Goal: Find specific page/section: Find specific page/section

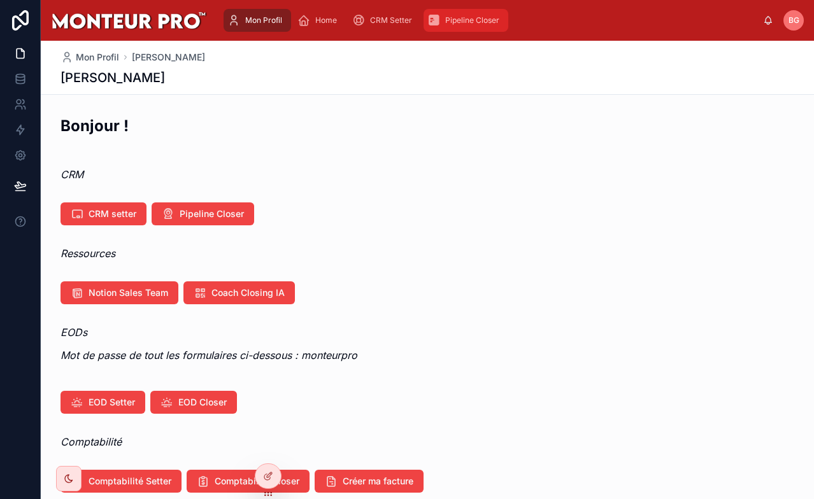
click at [471, 18] on span "Pipeline Closer" at bounding box center [472, 20] width 54 height 10
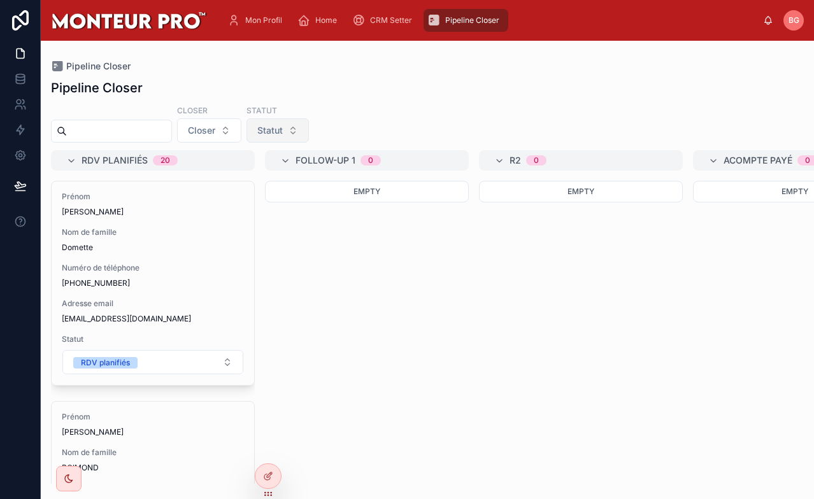
click at [283, 134] on span "Statut" at bounding box center [269, 130] width 25 height 13
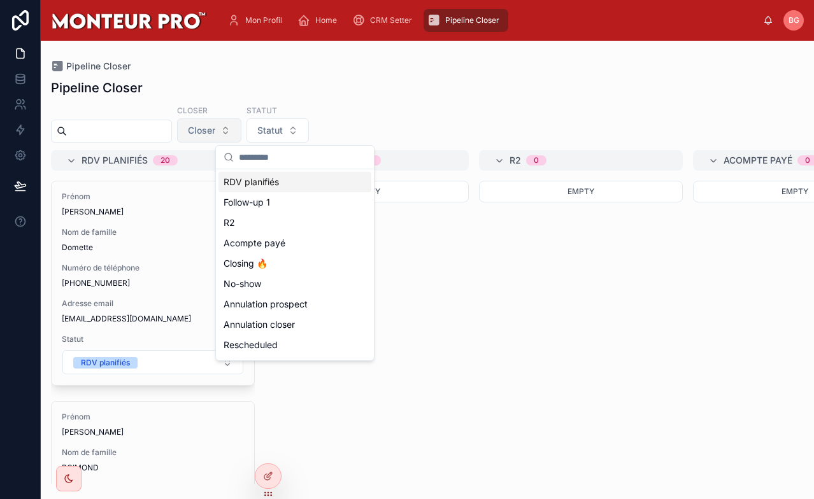
click at [199, 127] on button "Closer" at bounding box center [209, 130] width 64 height 24
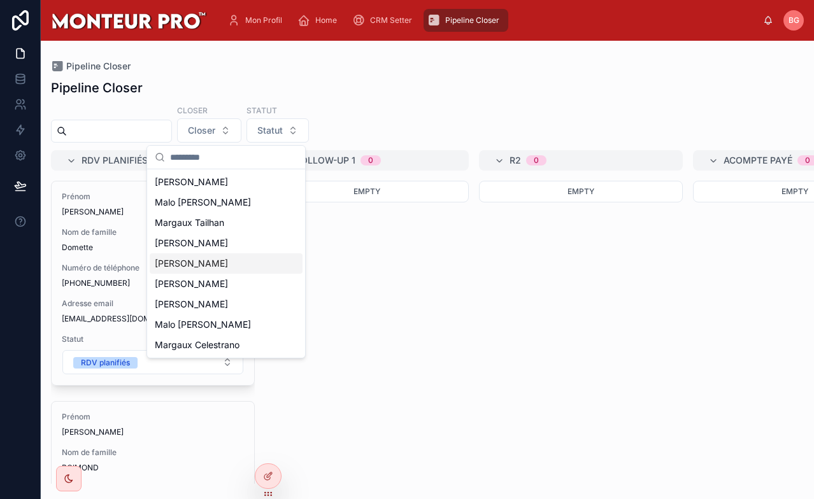
click at [219, 268] on div "Yousra Rekik" at bounding box center [226, 264] width 153 height 20
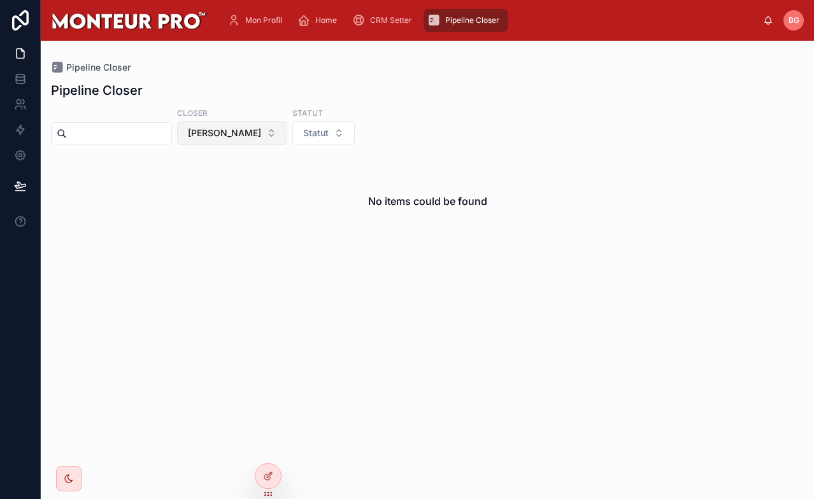
click at [243, 130] on span "Yousra Rekik" at bounding box center [224, 133] width 73 height 13
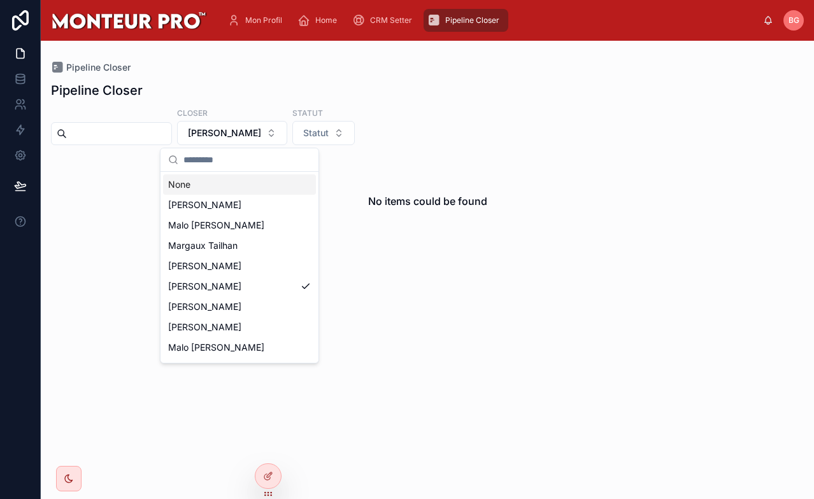
click at [238, 180] on div "None" at bounding box center [239, 185] width 153 height 20
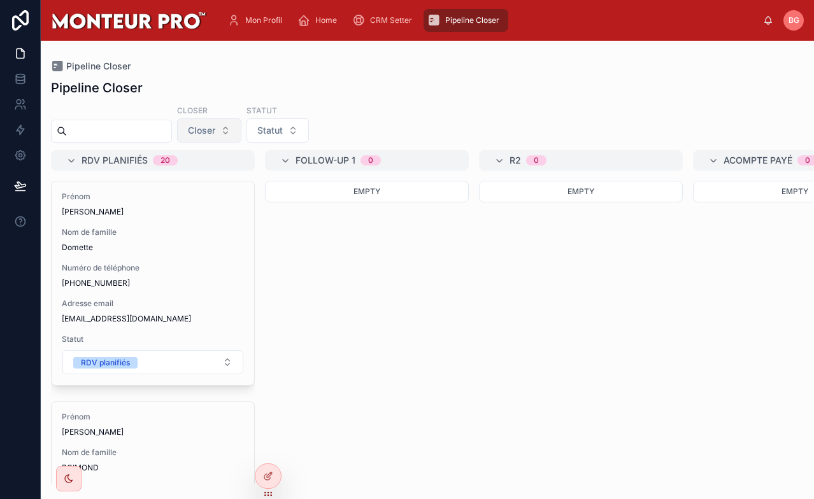
click at [241, 131] on button "Closer" at bounding box center [209, 130] width 64 height 24
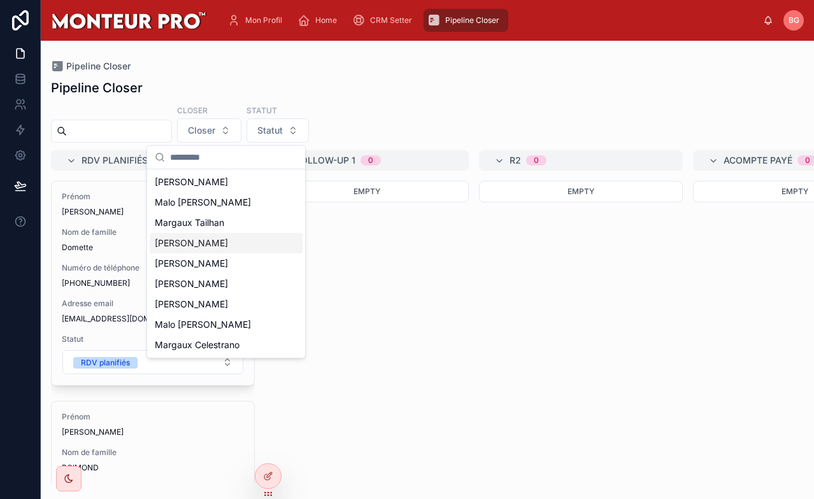
click at [248, 240] on div "Hugo Lang" at bounding box center [226, 243] width 153 height 20
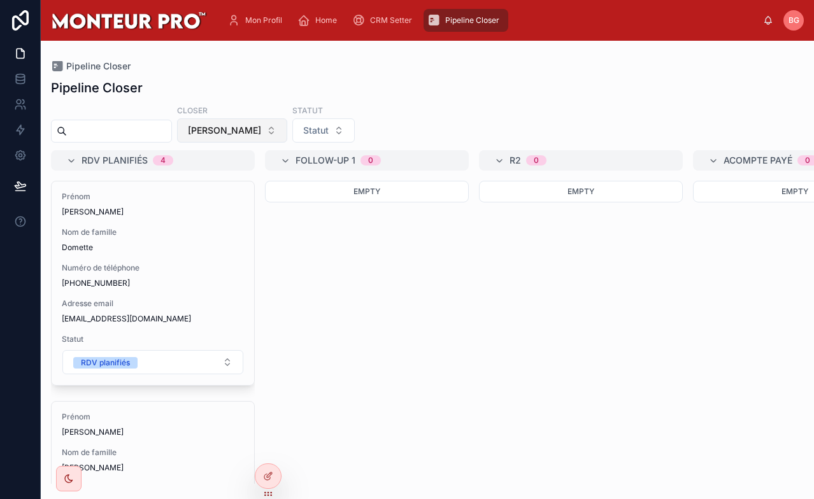
click at [232, 129] on span "Hugo Lang" at bounding box center [224, 130] width 73 height 13
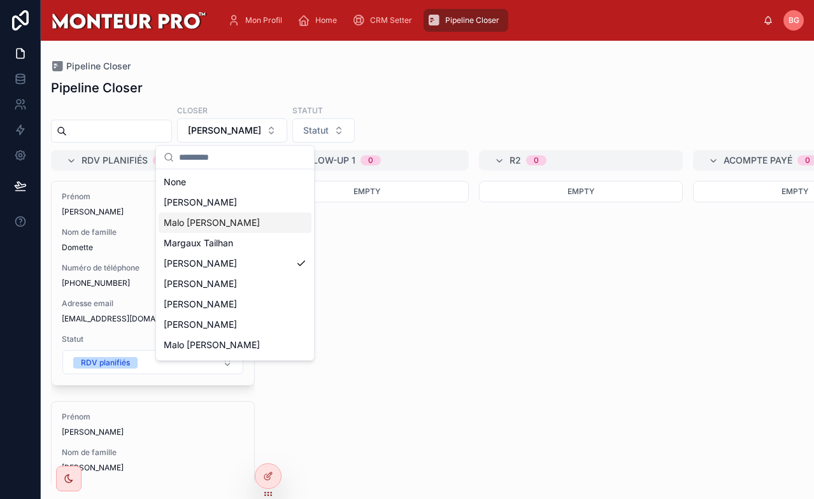
click at [233, 226] on div "Malo d'Haussy" at bounding box center [235, 223] width 153 height 20
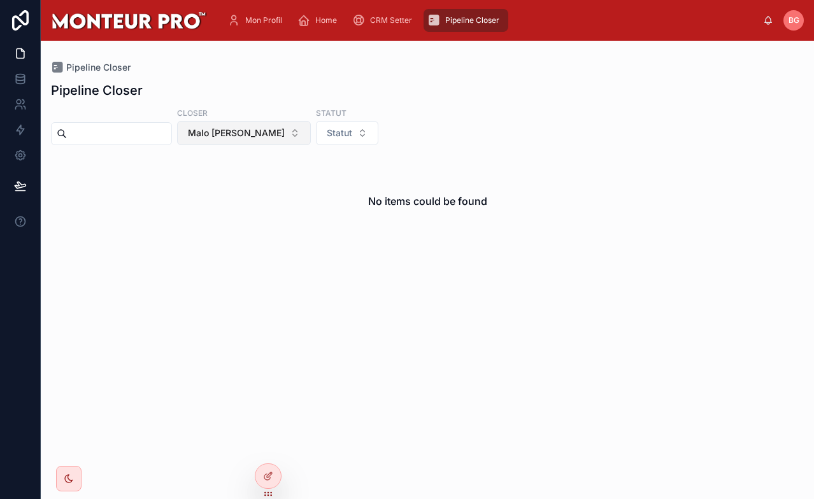
click at [264, 132] on span "Malo d'Haussy" at bounding box center [236, 133] width 97 height 13
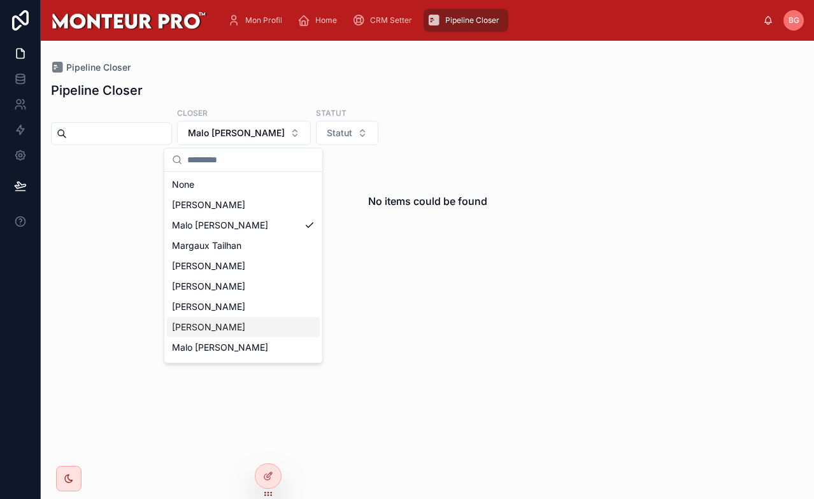
click at [262, 324] on div "[PERSON_NAME]" at bounding box center [243, 327] width 153 height 20
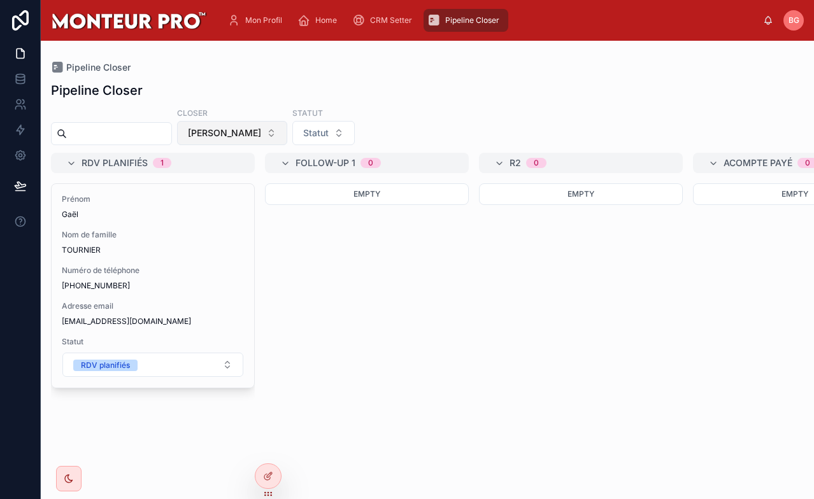
click at [278, 139] on button "[PERSON_NAME]" at bounding box center [232, 133] width 110 height 24
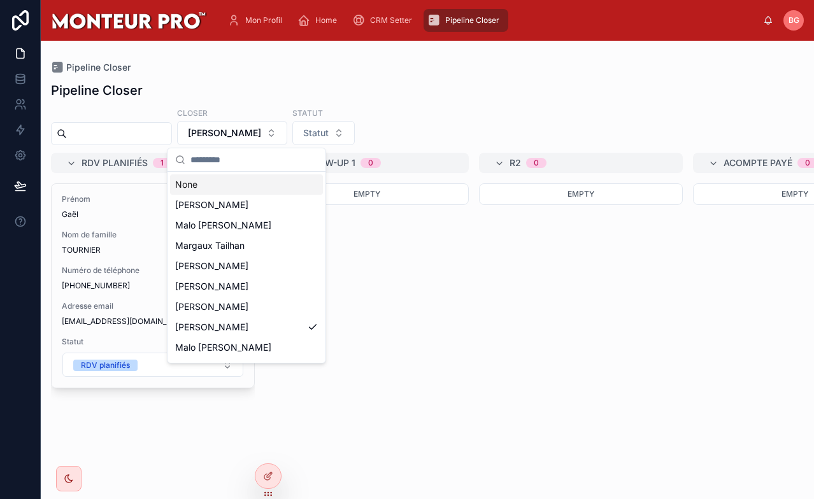
click at [252, 189] on div "None" at bounding box center [246, 185] width 153 height 20
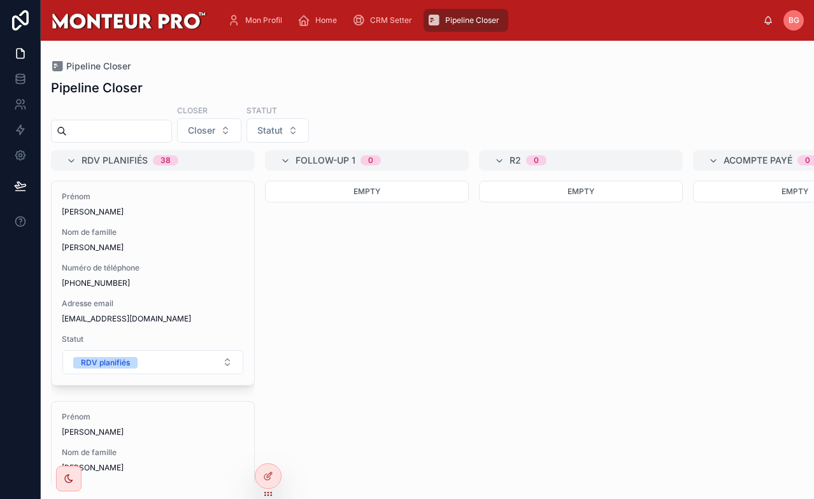
click at [467, 361] on div "Empty" at bounding box center [367, 332] width 204 height 303
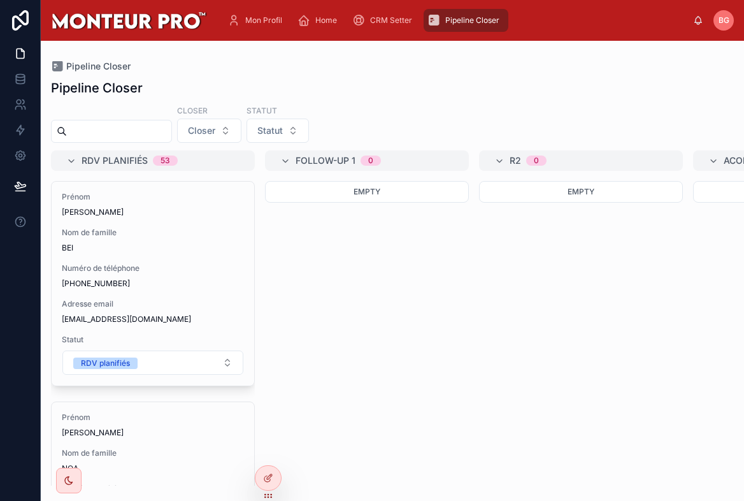
click at [330, 308] on div "Empty" at bounding box center [367, 333] width 204 height 304
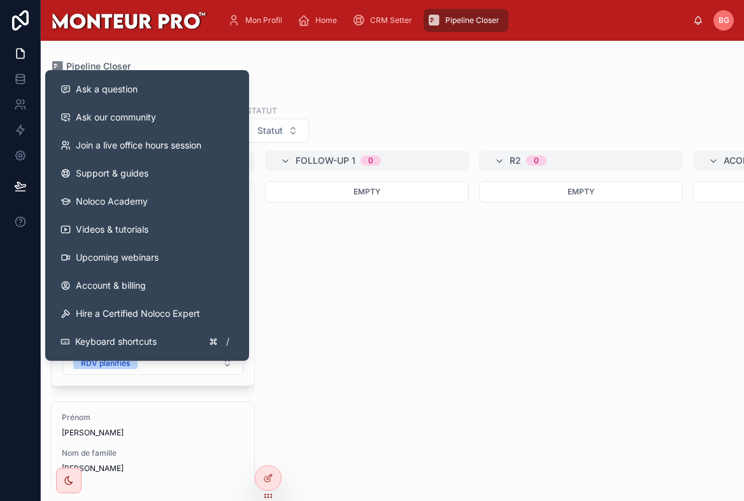
click at [417, 273] on div "Empty" at bounding box center [367, 333] width 204 height 304
click at [340, 98] on div "Pipeline Closer Closer Closer Statut Statut RDV planifiés 60 Prénom [PERSON_NAM…" at bounding box center [392, 278] width 703 height 414
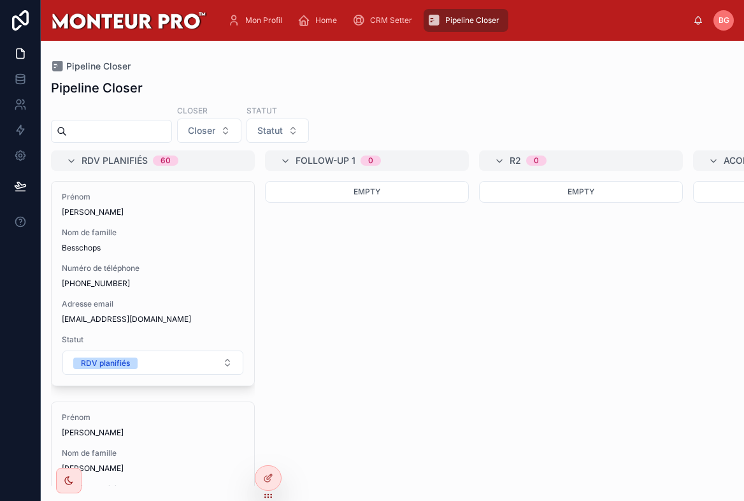
click at [399, 319] on div "Empty" at bounding box center [367, 333] width 204 height 304
click at [259, 20] on span "Mon Profil" at bounding box center [263, 20] width 37 height 10
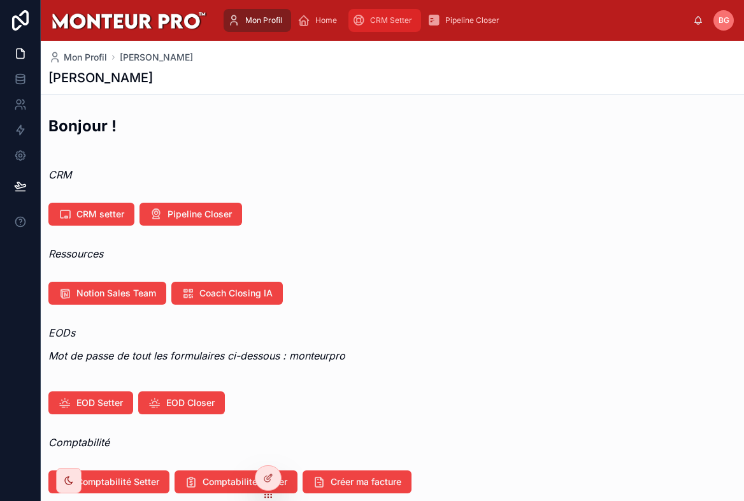
click at [410, 20] on span "CRM Setter" at bounding box center [391, 20] width 42 height 10
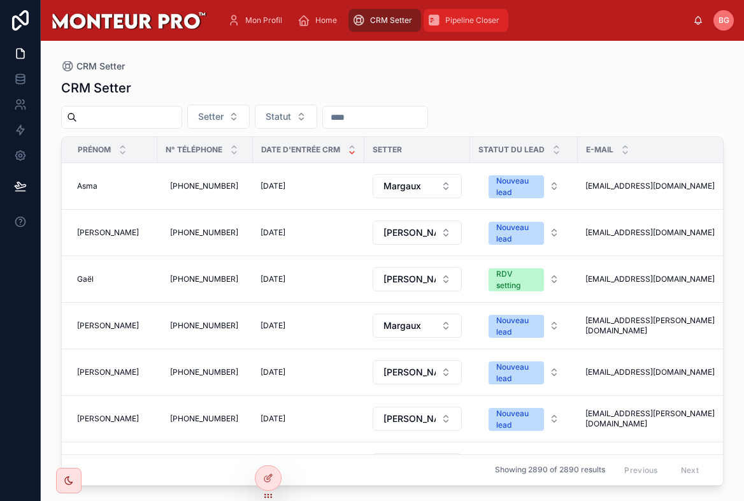
click at [473, 24] on span "Pipeline Closer" at bounding box center [472, 20] width 54 height 10
